Goal: Information Seeking & Learning: Learn about a topic

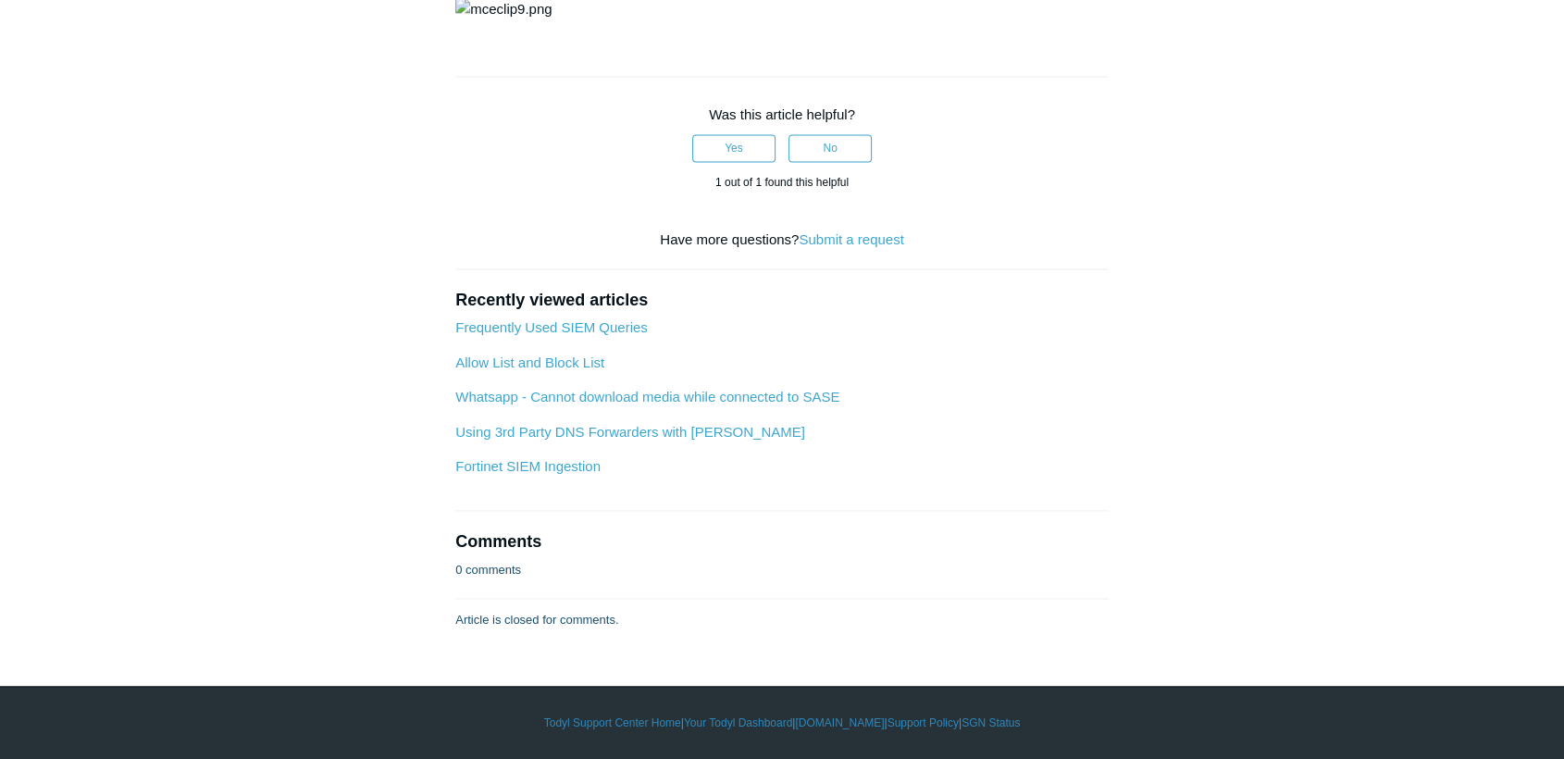
scroll to position [4584, 0]
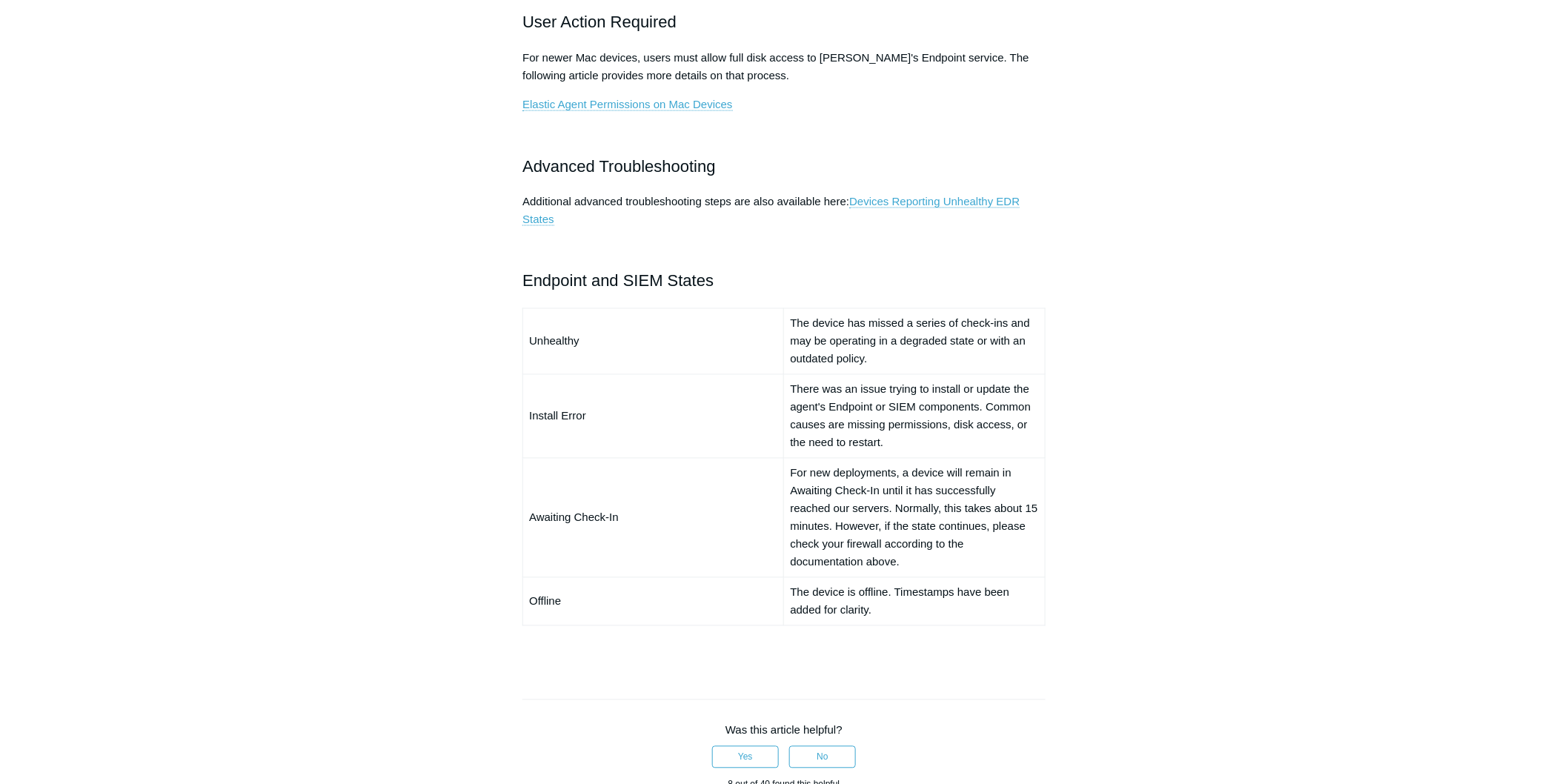
scroll to position [906, 0]
